Goal: Task Accomplishment & Management: Complete application form

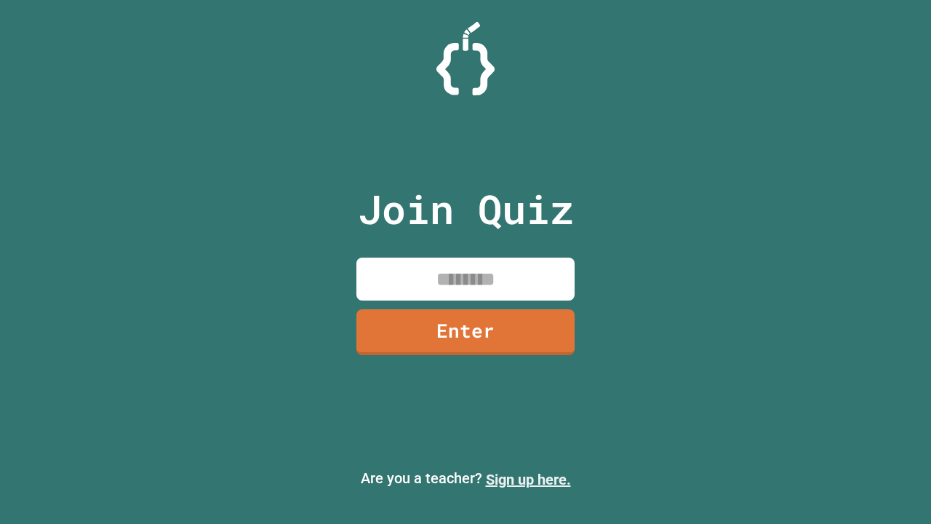
click at [528, 479] on link "Sign up here." at bounding box center [528, 479] width 85 height 17
